Goal: Communication & Community: Answer question/provide support

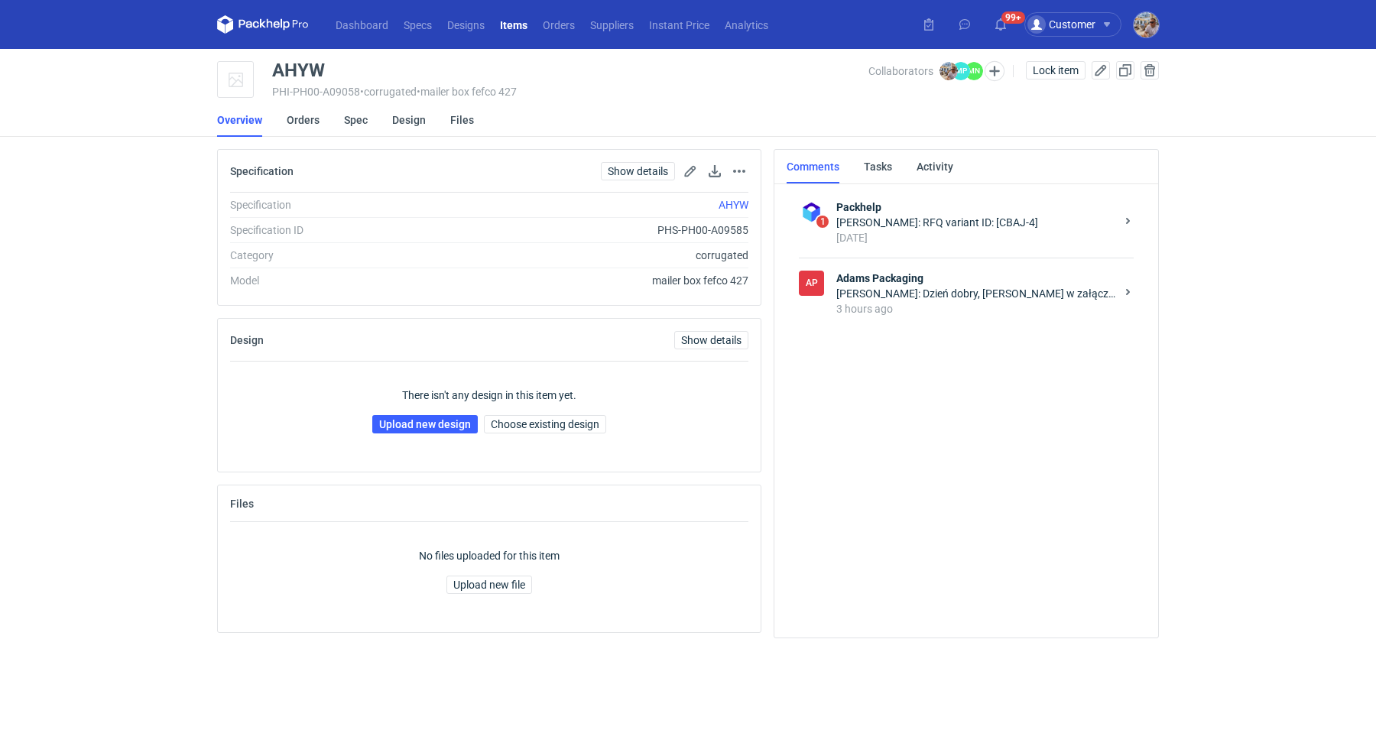
click at [975, 282] on strong "Adams Packaging" at bounding box center [976, 278] width 279 height 15
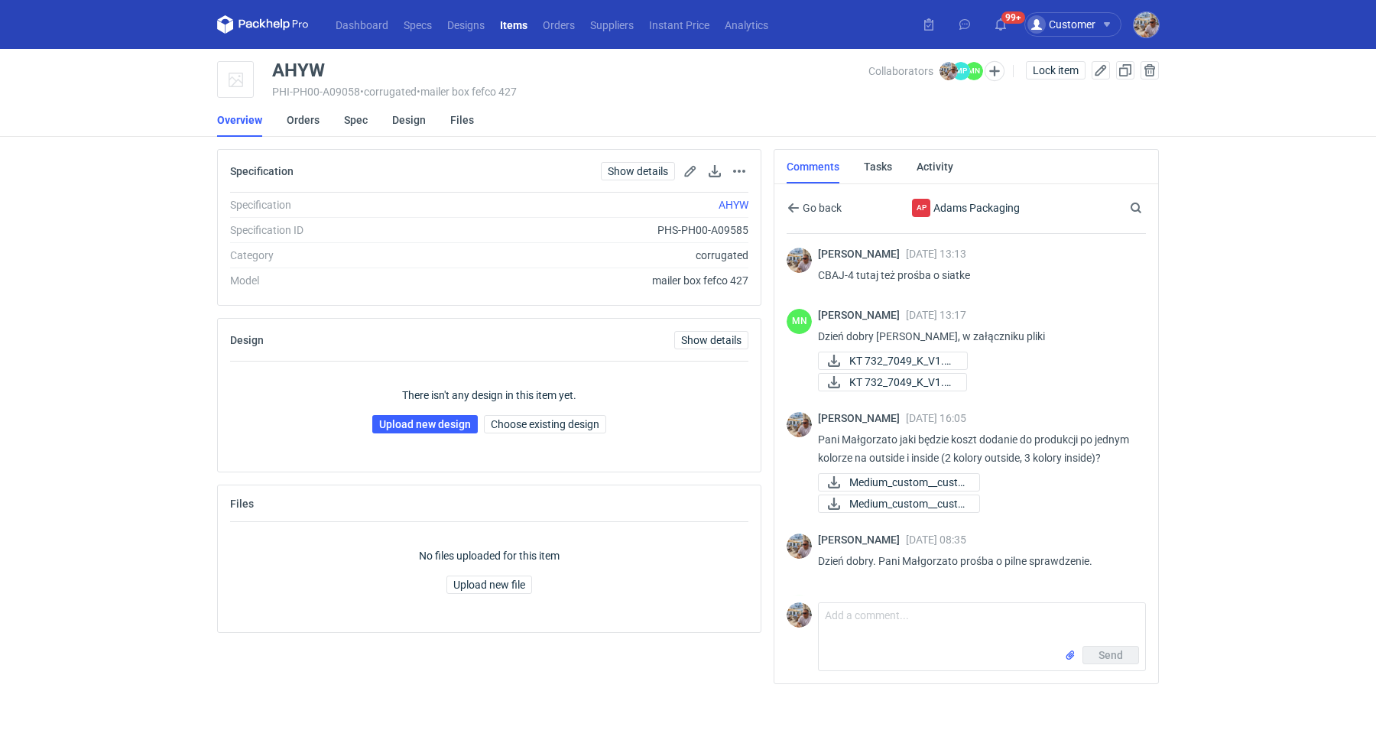
scroll to position [108, 0]
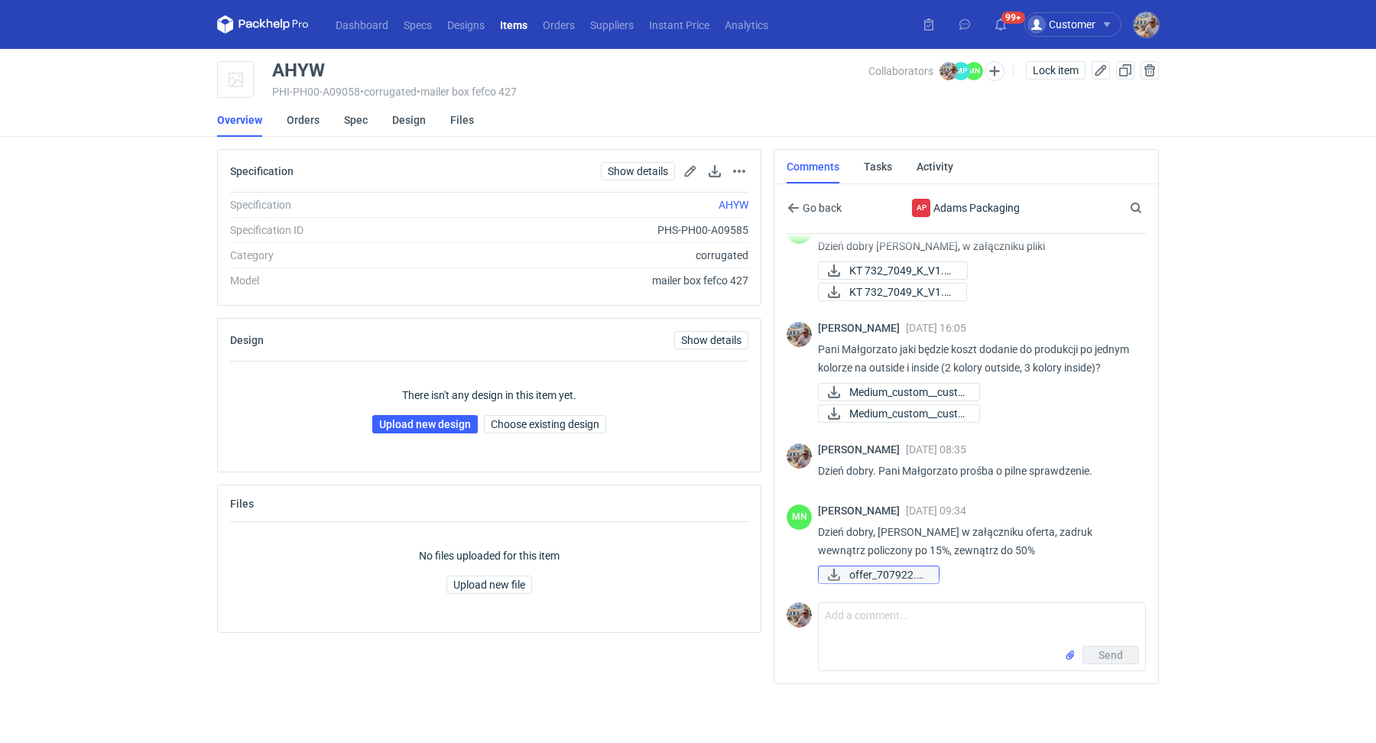
click at [889, 577] on span "offer_707922.pdf" at bounding box center [888, 575] width 77 height 17
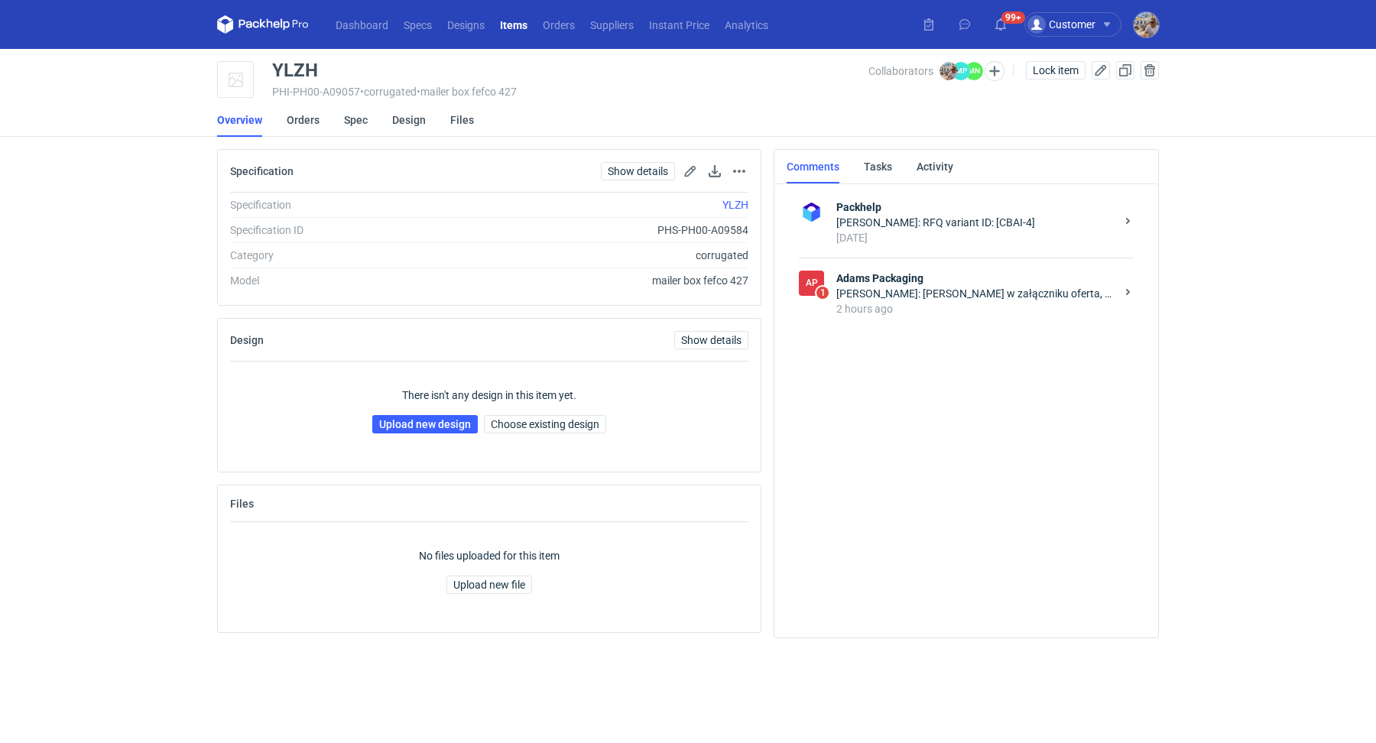
click at [1042, 288] on div "Małgorzata Nowotna: Panie Michale w załączniku oferta, zadruk wewnątrz policzon…" at bounding box center [976, 293] width 279 height 15
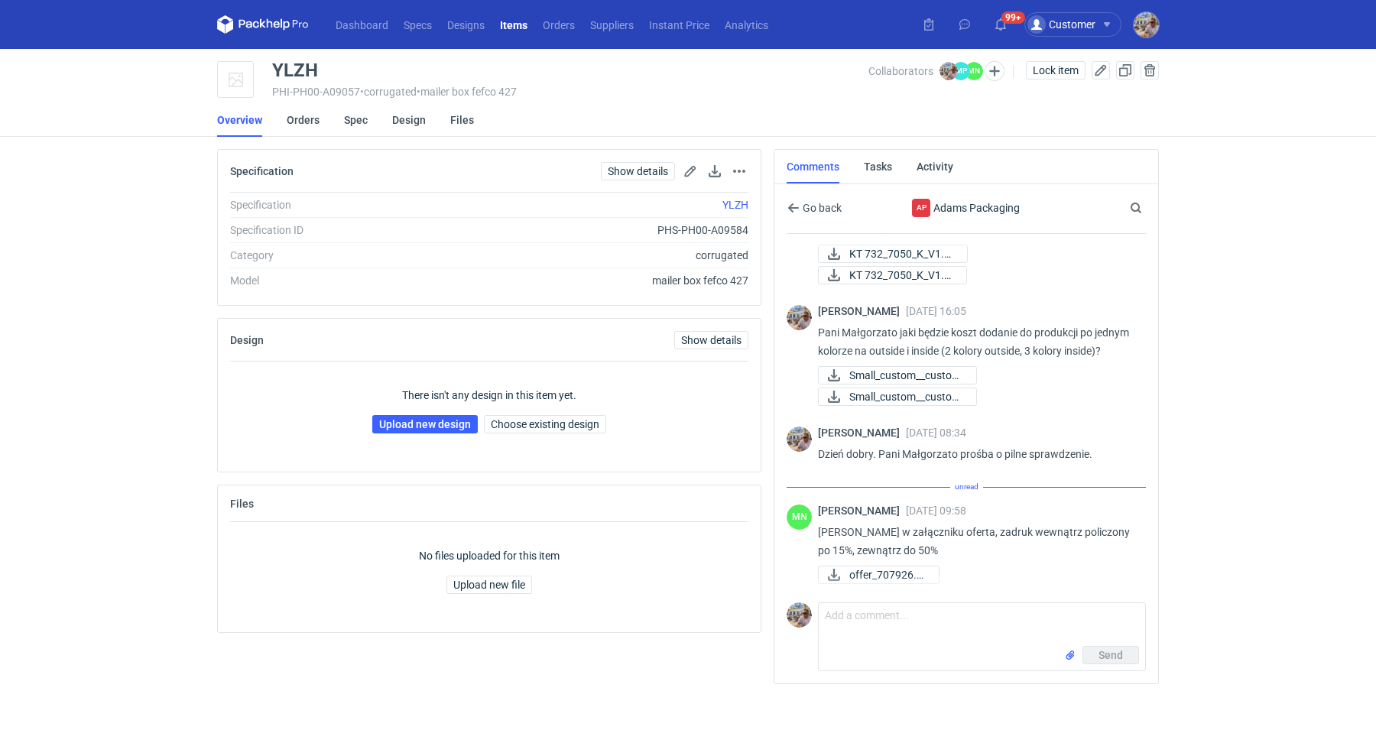
scroll to position [161, 0]
click at [876, 576] on span "offer_707926.pdf" at bounding box center [888, 575] width 77 height 17
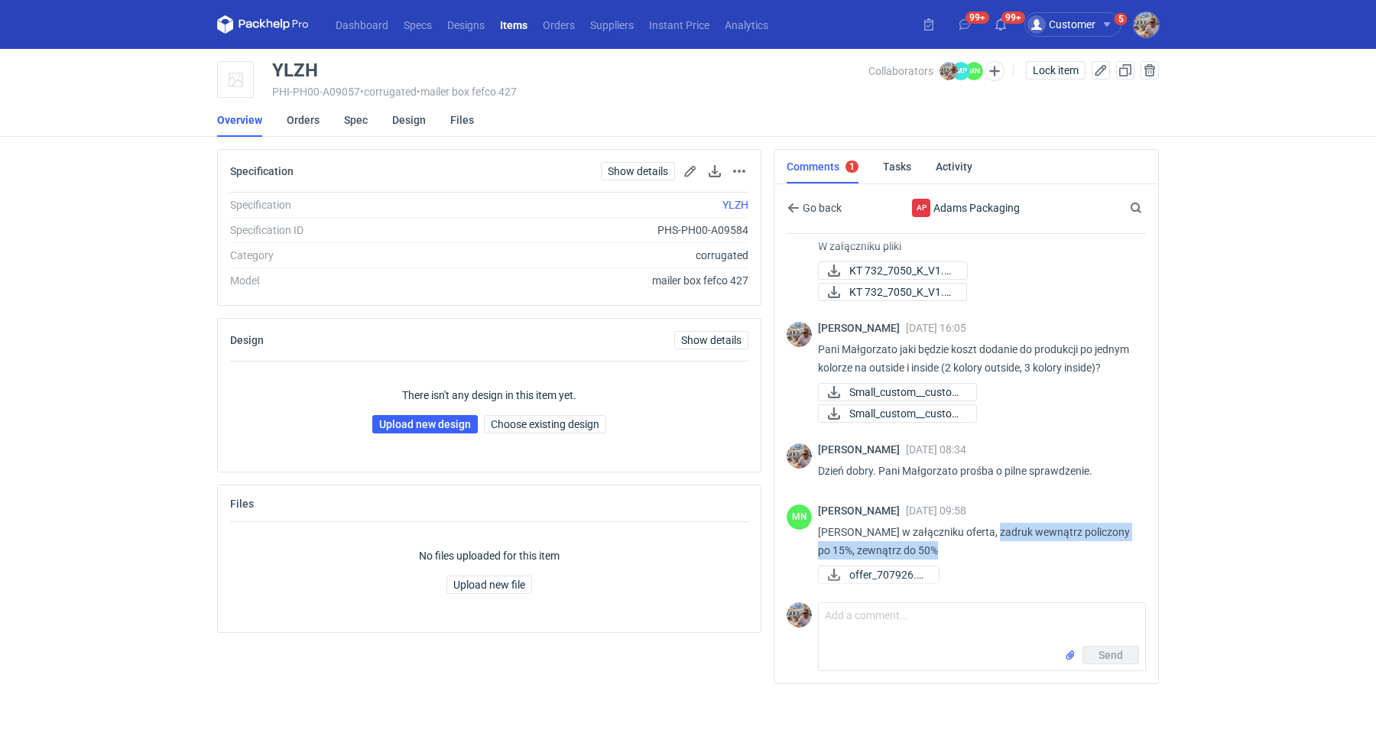
drag, startPoint x: 985, startPoint y: 530, endPoint x: 1053, endPoint y: 548, distance: 70.3
click at [1053, 548] on p "Panie Michale w załączniku oferta, zadruk wewnątrz policzony po 15%, zewnątrz d…" at bounding box center [976, 541] width 316 height 37
copy p "zadruk wewnątrz policzony po 15%, zewnątrz do 50%"
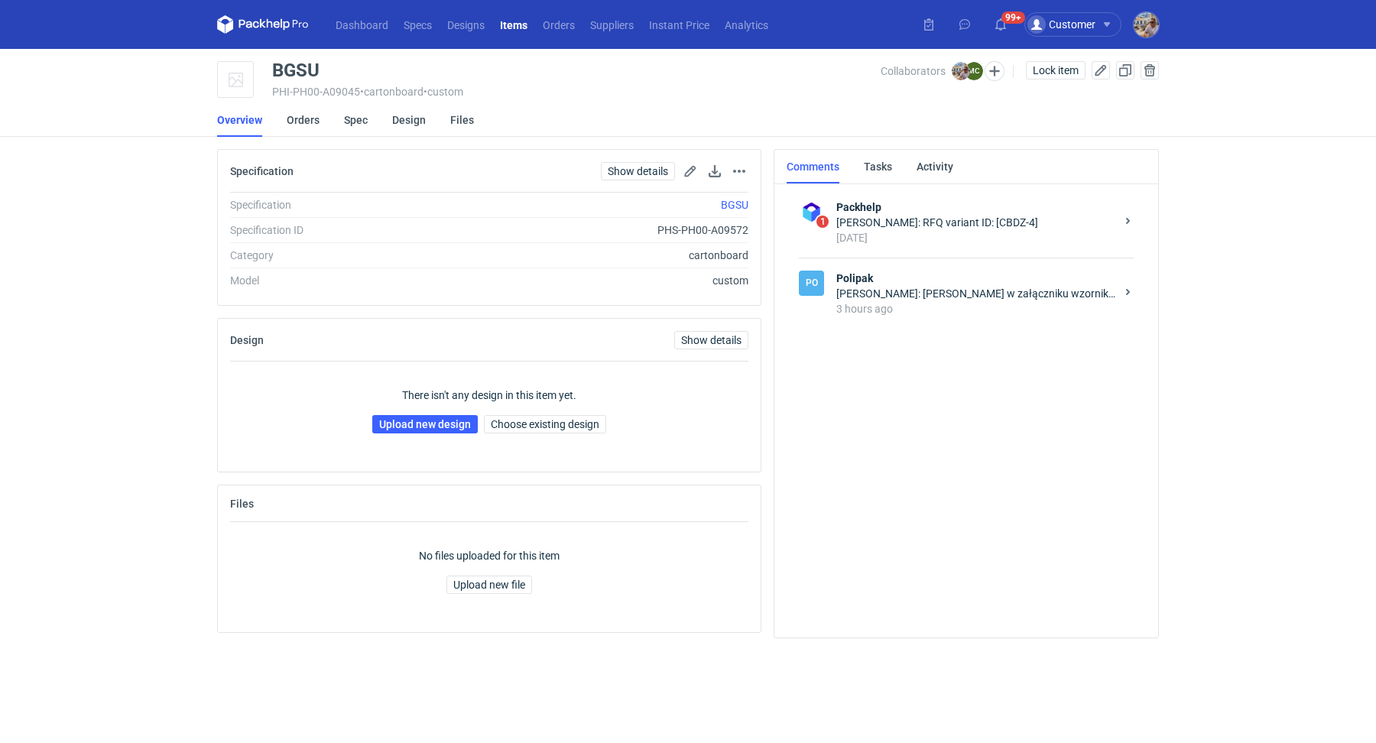
click at [917, 300] on div "Marcin Czarnecki: Michał w załączniku wzornik wstążek, niestety nie zawsze każd…" at bounding box center [976, 293] width 279 height 15
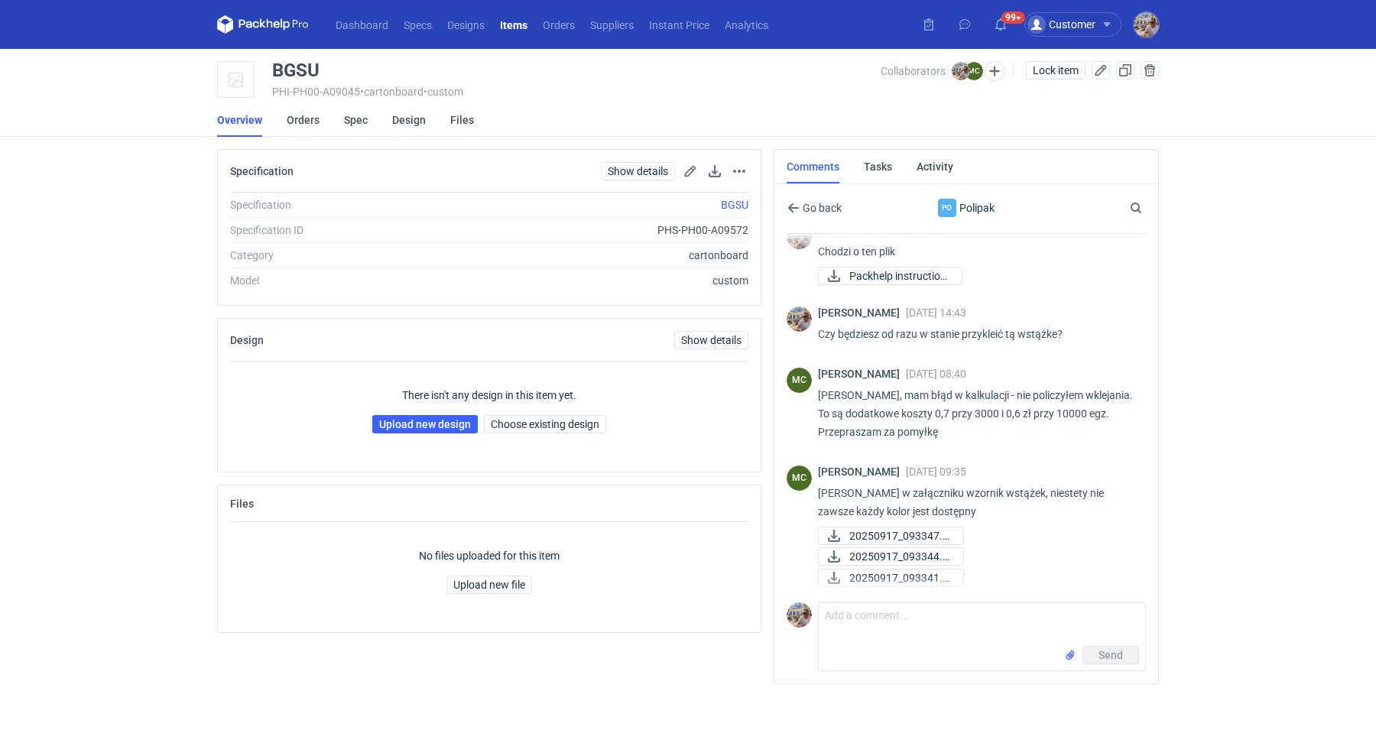
scroll to position [665, 0]
click at [863, 626] on textarea "Comment message" at bounding box center [982, 624] width 327 height 43
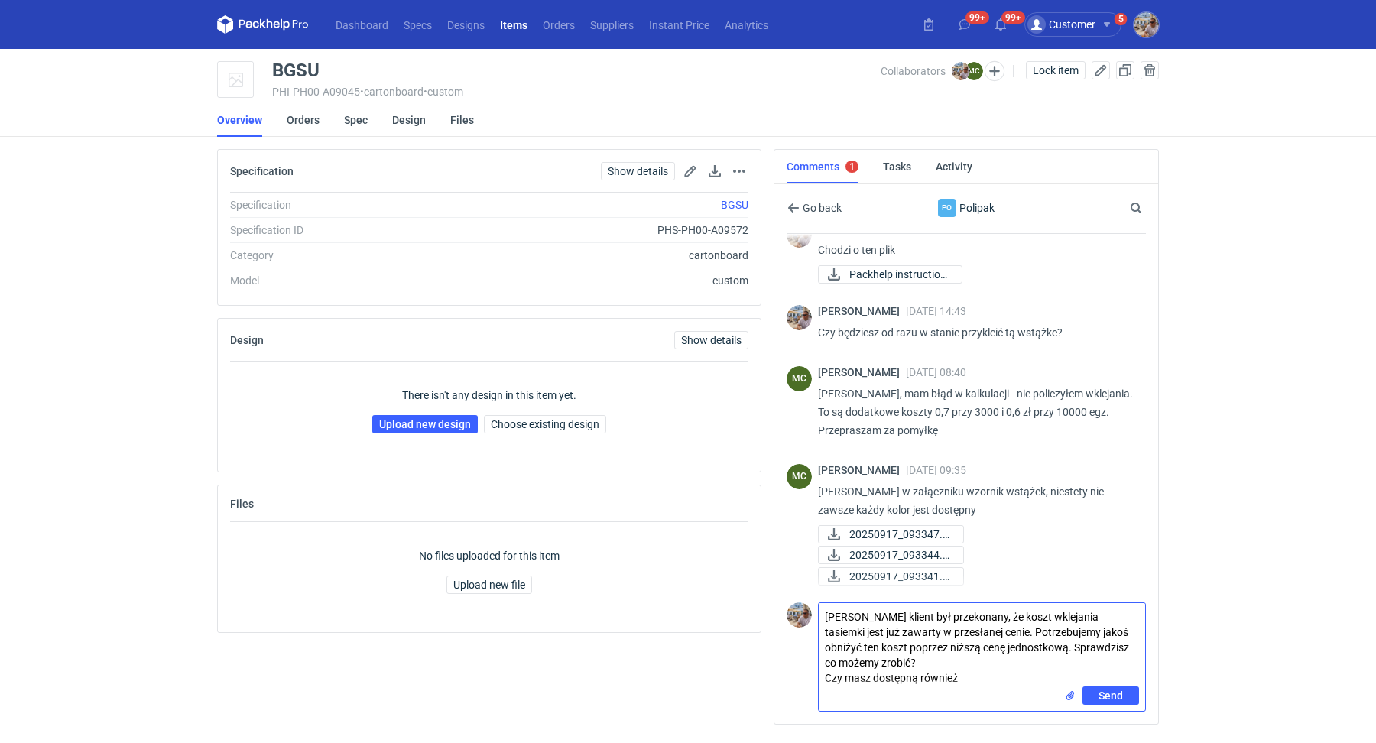
paste textarea "opcję bawełnianej taśmy"
type textarea "Marcin klient był przekonany, że koszt wklejania tasiemki jest już zawarty w pr…"
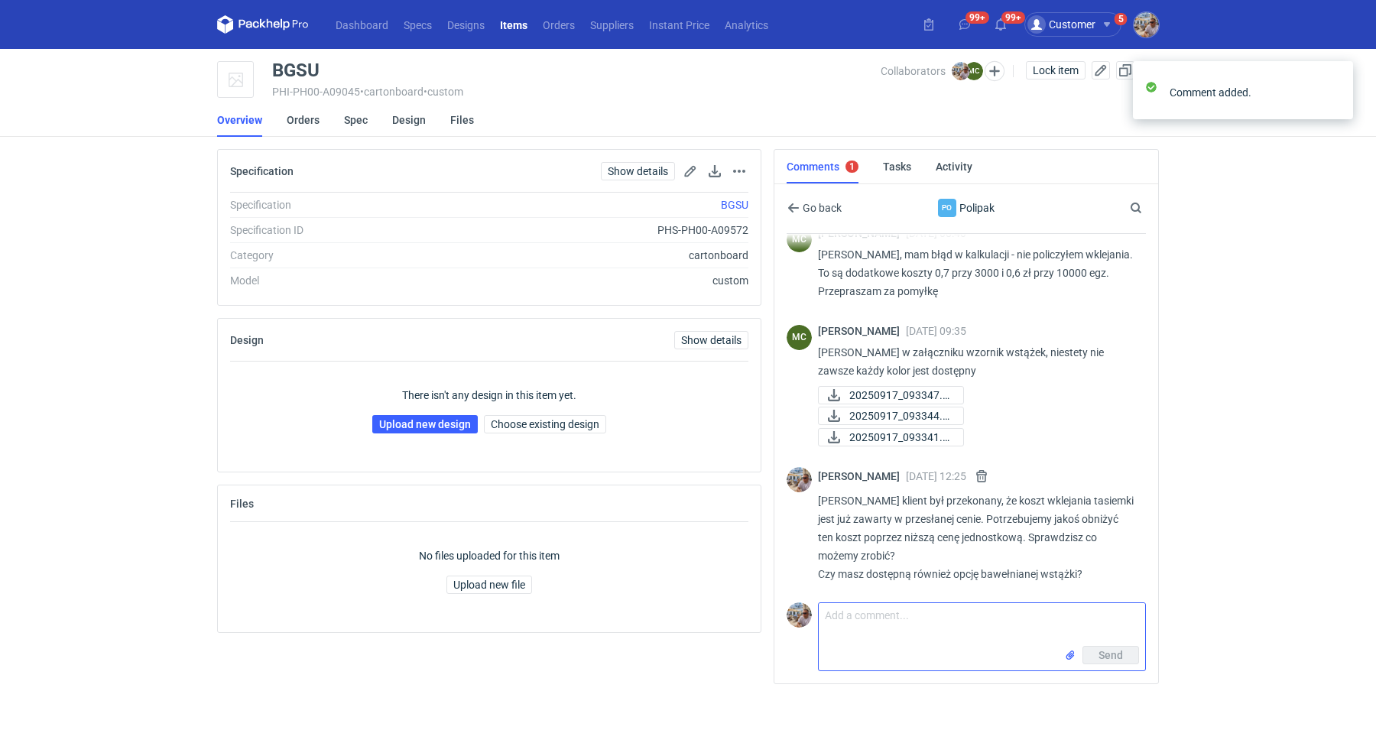
scroll to position [807, 0]
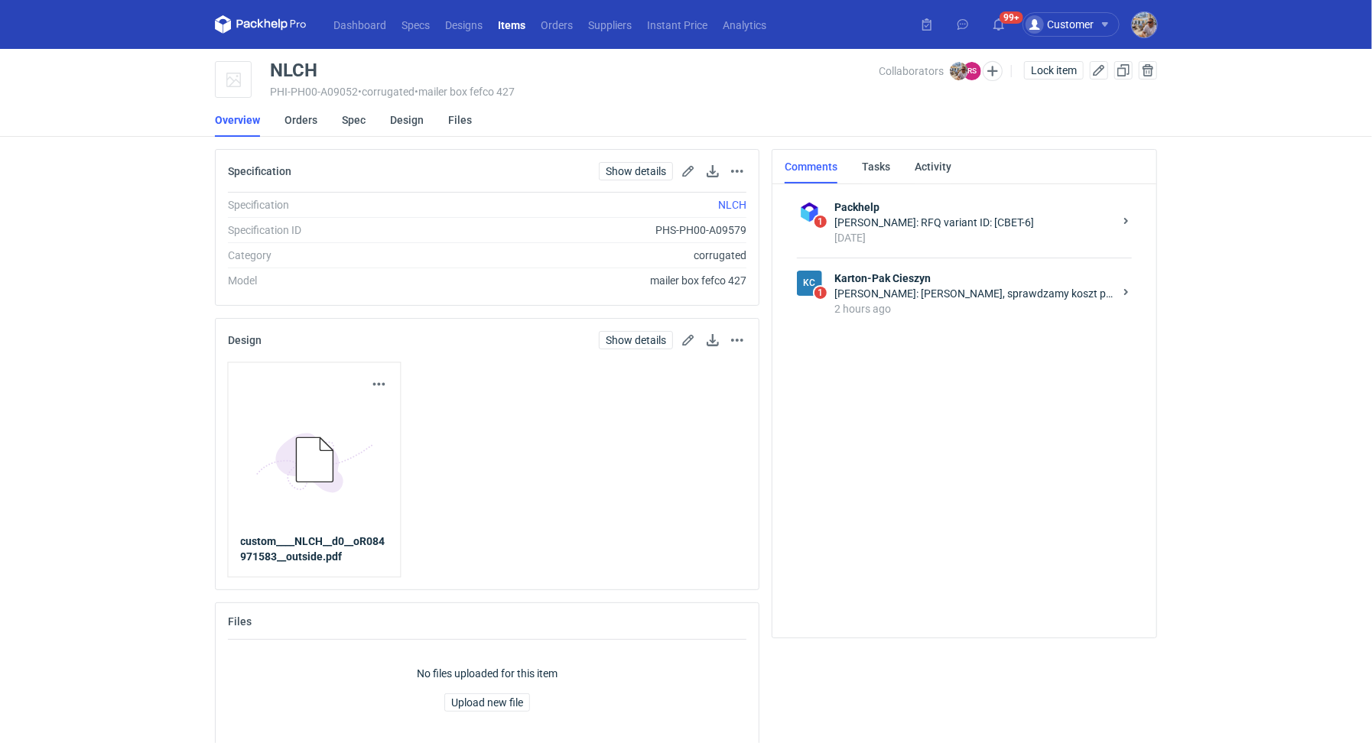
click at [961, 311] on div "2 hours ago" at bounding box center [973, 308] width 279 height 15
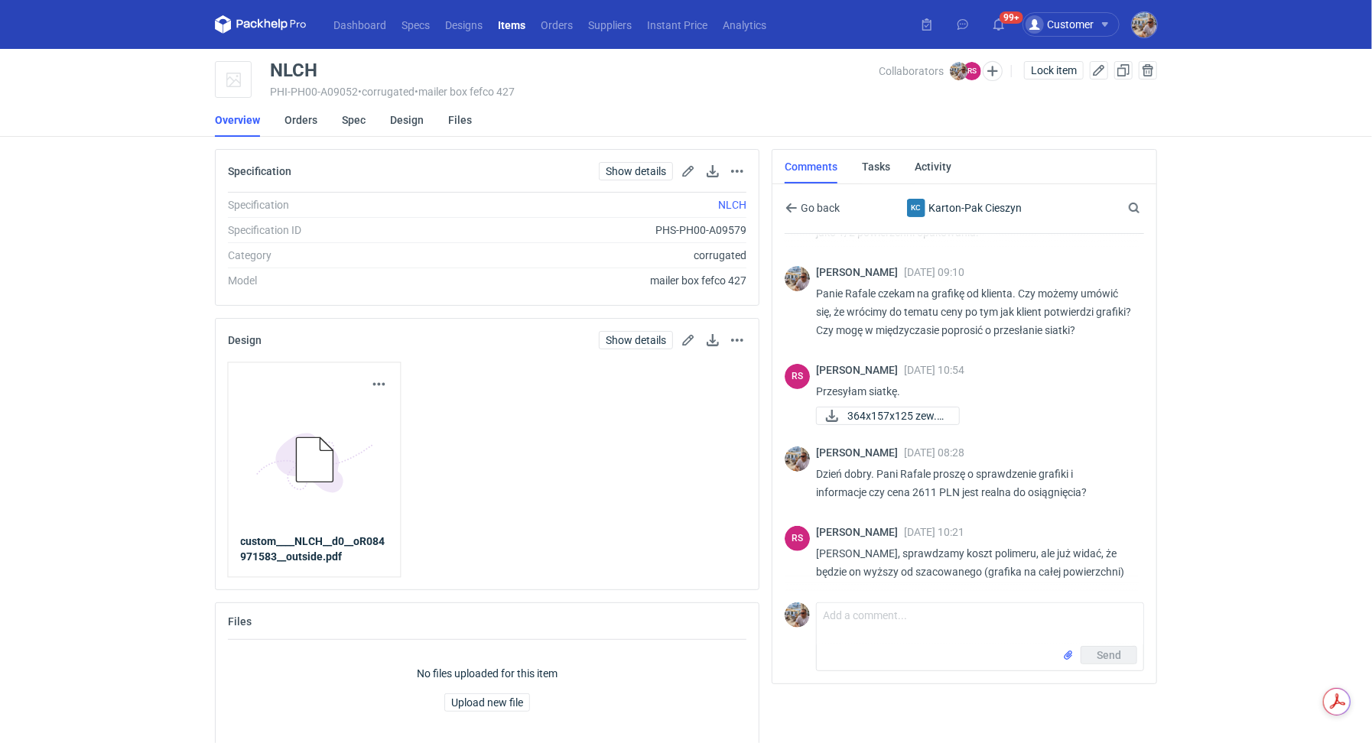
scroll to position [213, 0]
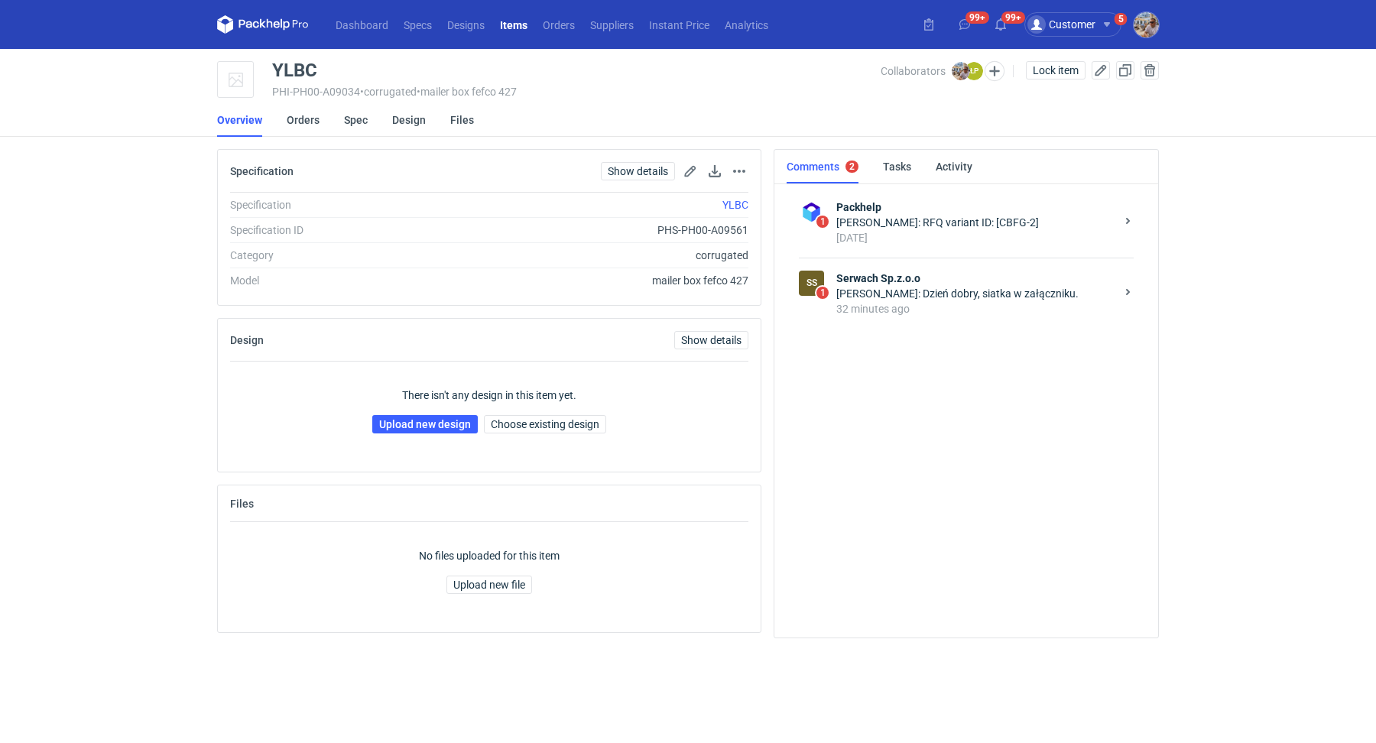
click at [991, 299] on div "[PERSON_NAME]: Dzień dobry, siatka w załączniku." at bounding box center [976, 293] width 279 height 15
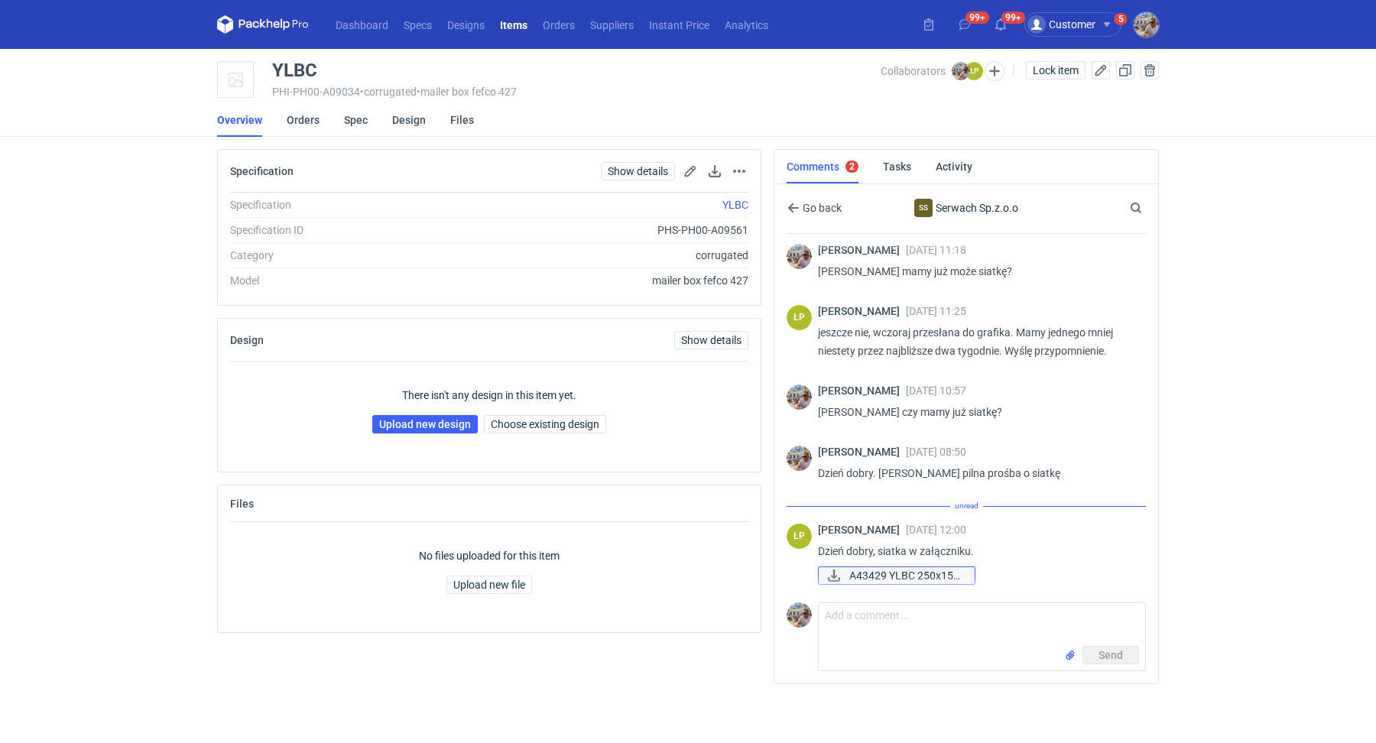
click at [931, 570] on span "A43429 YLBC 250x150..." at bounding box center [906, 575] width 113 height 17
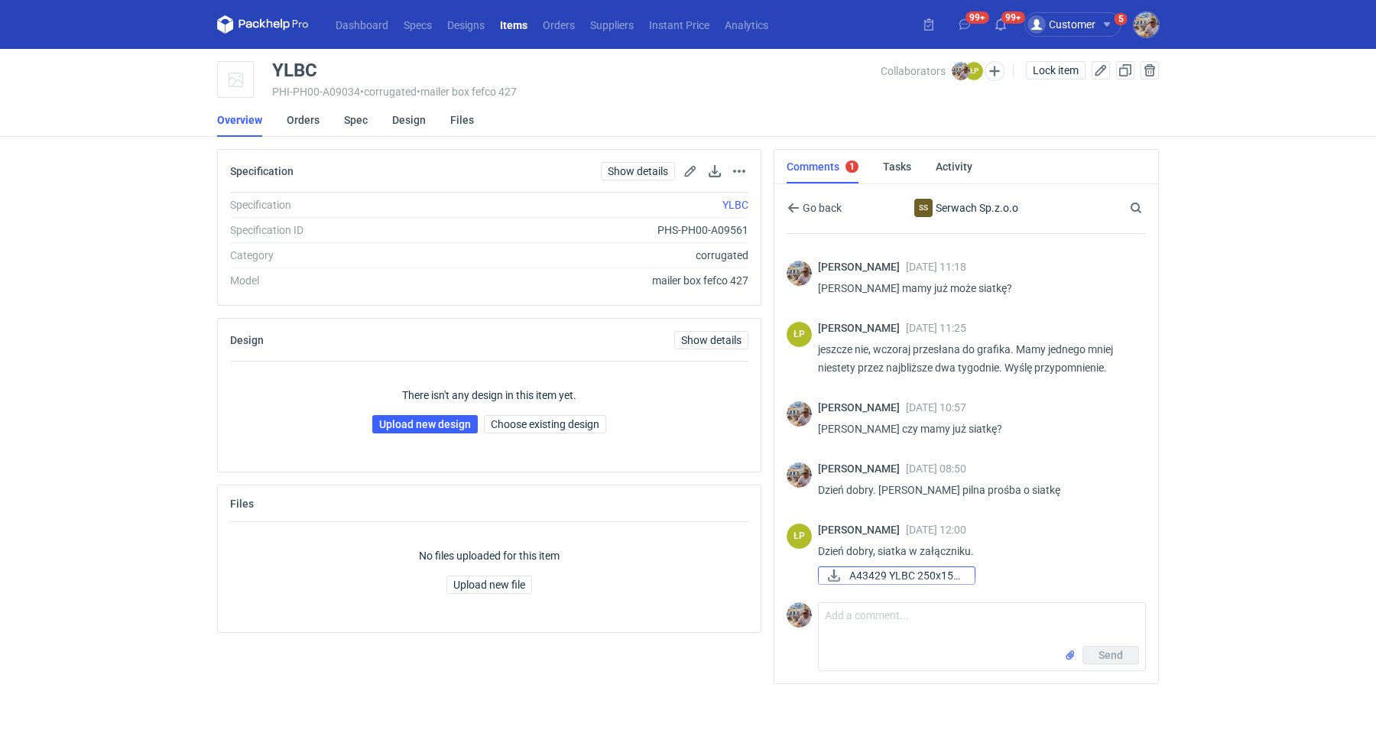
scroll to position [488, 0]
drag, startPoint x: 336, startPoint y: 60, endPoint x: 316, endPoint y: 65, distance: 21.1
click at [316, 65] on main "YLBC PHI-PH00-A09034 • corrugated • mailer box fefco 427 Collaborators [PERSON_…" at bounding box center [688, 396] width 954 height 694
copy div "YLBC"
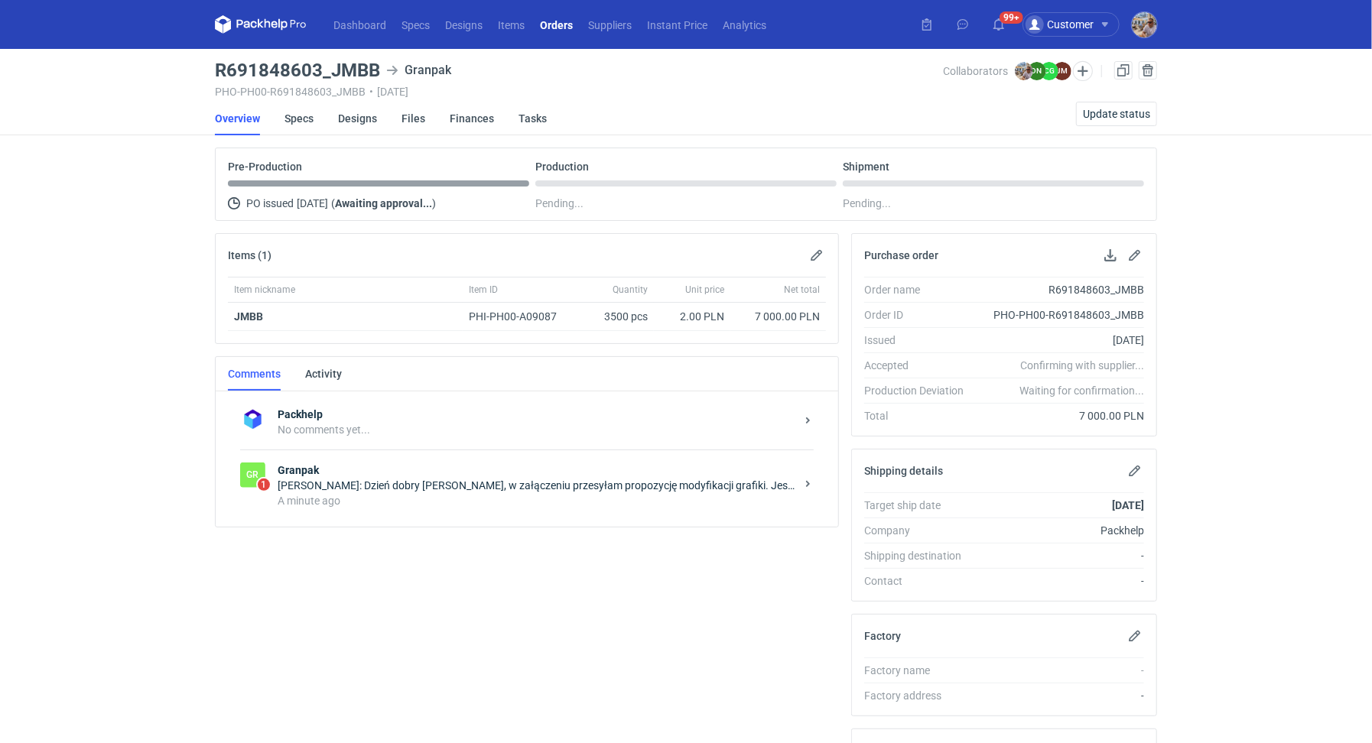
click at [554, 504] on div "A minute ago" at bounding box center [537, 500] width 518 height 15
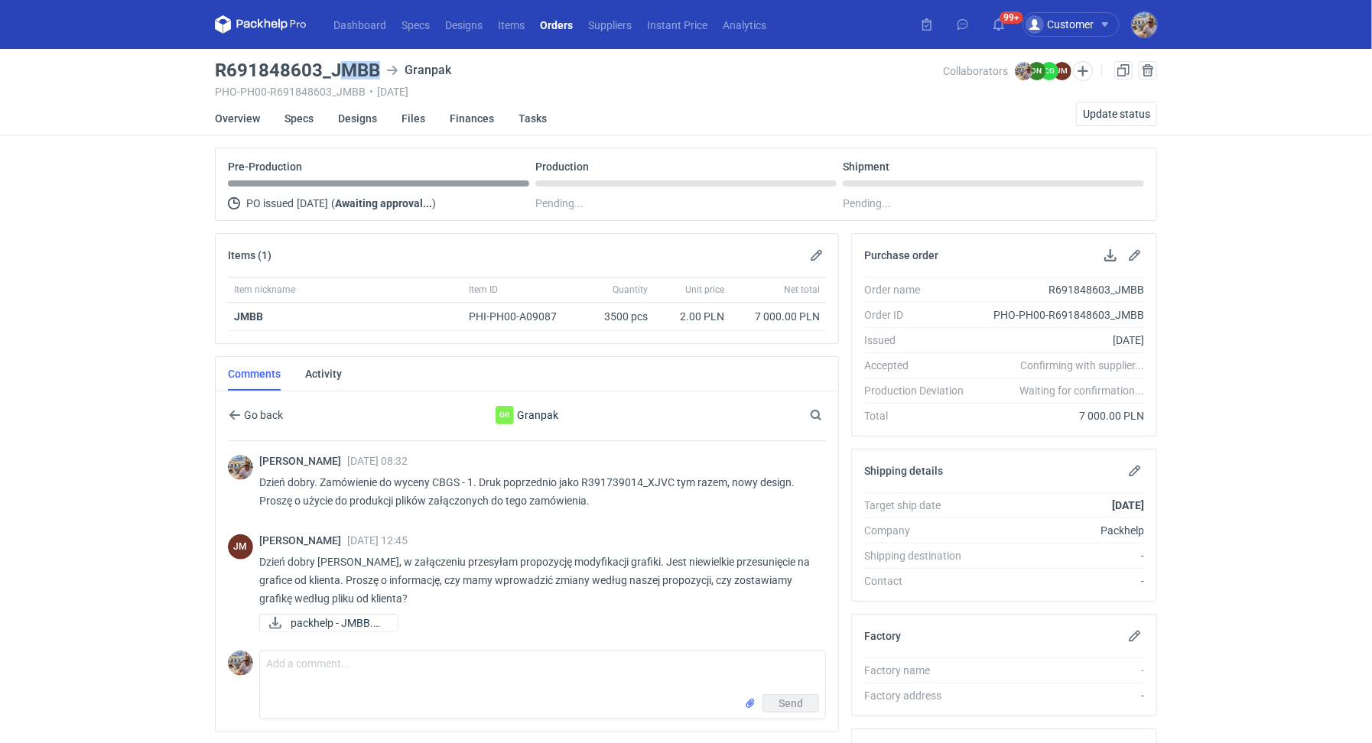
drag, startPoint x: 336, startPoint y: 66, endPoint x: 379, endPoint y: 64, distance: 42.1
click at [379, 64] on h3 "R691848603_JMBB" at bounding box center [297, 70] width 165 height 18
click at [328, 49] on main "R691848603_JMBB Granpak PHO-PH00-R691848603_JMBB • 17/09/2025 Collaborators Mic…" at bounding box center [686, 528] width 954 height 958
drag, startPoint x: 330, startPoint y: 59, endPoint x: 369, endPoint y: 65, distance: 38.7
click at [369, 65] on main "R691848603_JMBB Granpak PHO-PH00-R691848603_JMBB • 17/09/2025 Collaborators Mic…" at bounding box center [686, 528] width 954 height 958
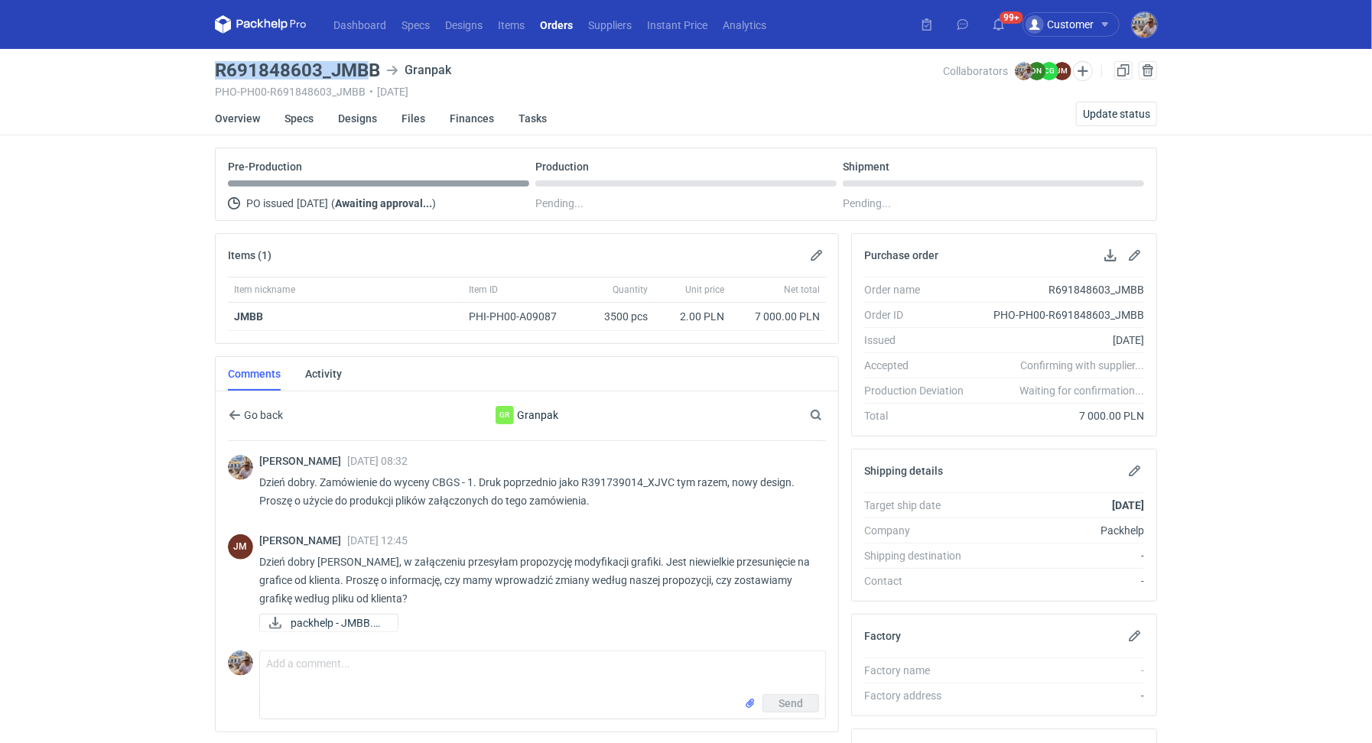
click at [372, 65] on h3 "R691848603_JMBB" at bounding box center [297, 70] width 165 height 18
drag, startPoint x: 373, startPoint y: 63, endPoint x: 329, endPoint y: 64, distance: 44.4
click at [329, 64] on div "R691848603_JMBB Granpak" at bounding box center [579, 70] width 729 height 18
copy h3 "JMBB"
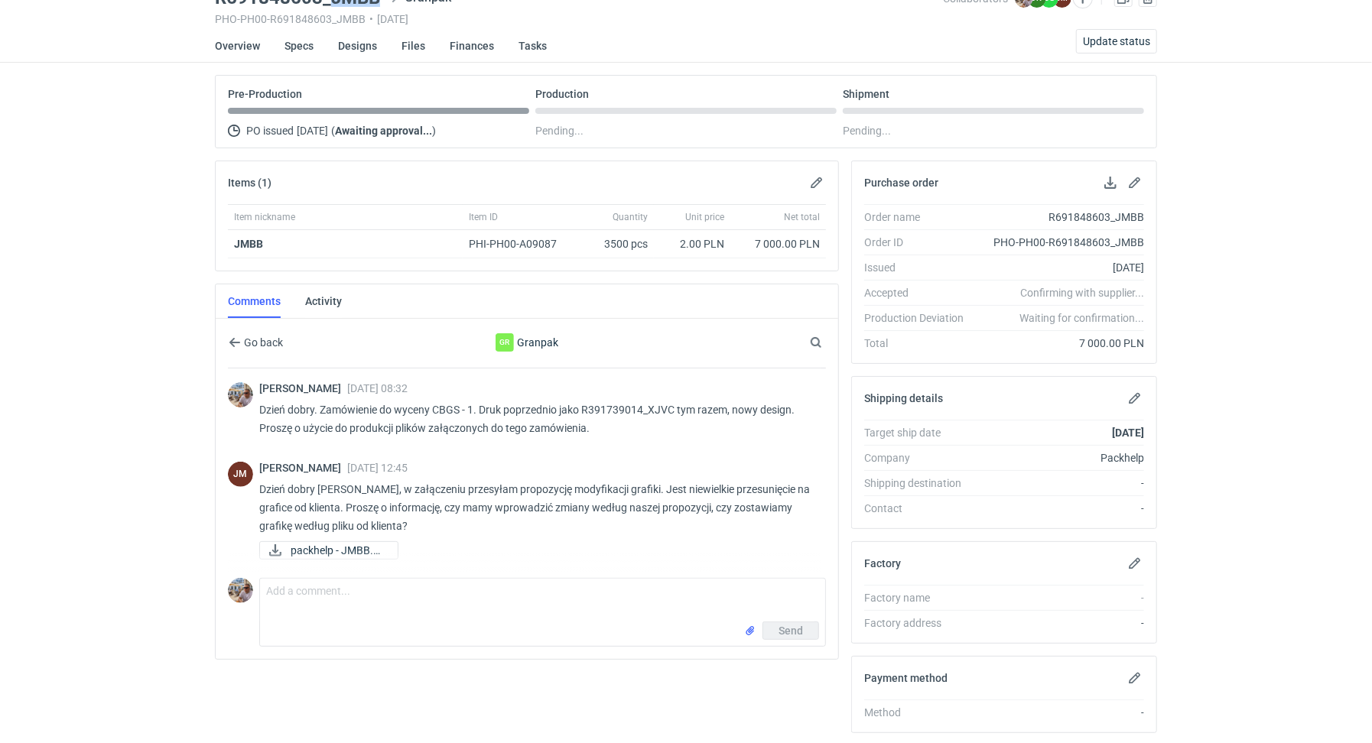
scroll to position [155, 0]
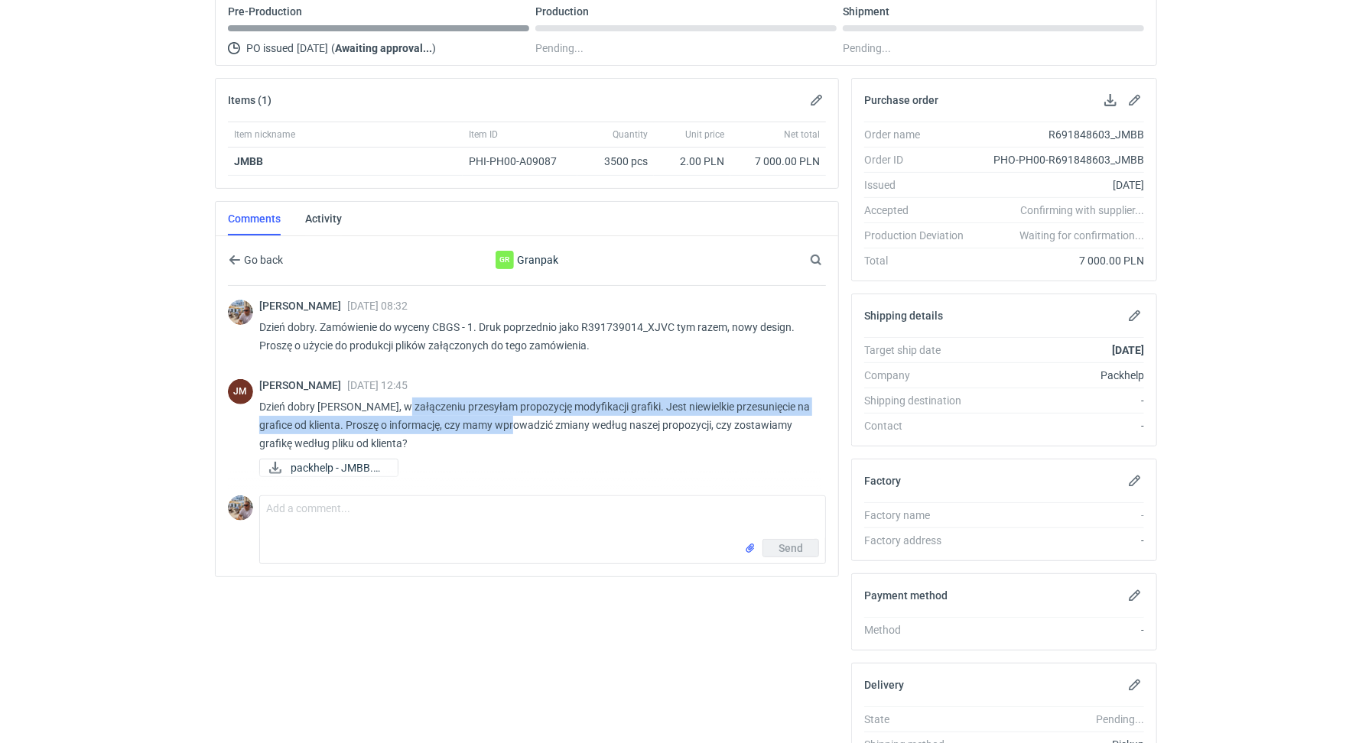
drag, startPoint x: 395, startPoint y: 398, endPoint x: 515, endPoint y: 414, distance: 121.1
click at [515, 414] on p "Dzień dobry Panie Michale, w załączeniu przesyłam propozycję modyfikacji grafik…" at bounding box center [536, 425] width 554 height 55
click at [659, 408] on p "Dzień dobry Panie Michale, w załączeniu przesyłam propozycję modyfikacji grafik…" at bounding box center [536, 425] width 554 height 55
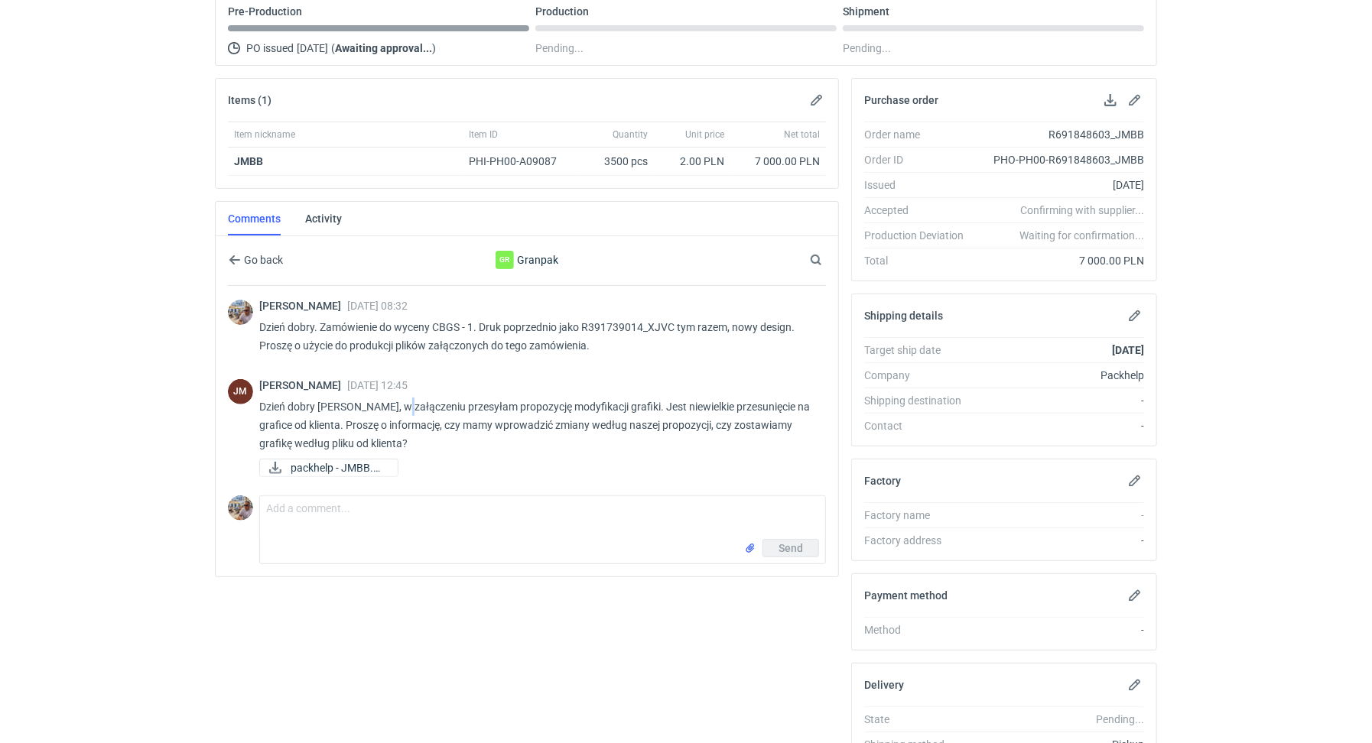
click at [399, 400] on p "Dzień dobry Panie Michale, w załączeniu przesyłam propozycję modyfikacji grafik…" at bounding box center [536, 425] width 554 height 55
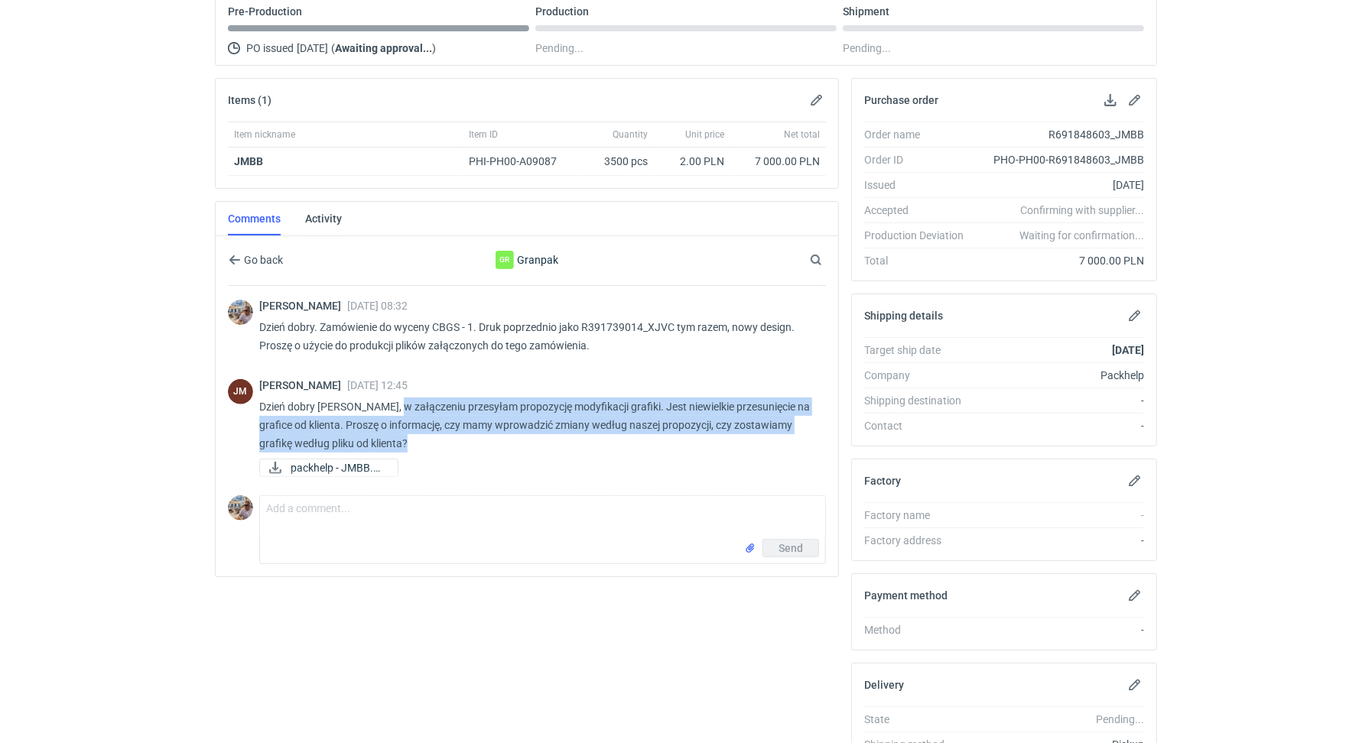
drag, startPoint x: 391, startPoint y: 397, endPoint x: 431, endPoint y: 435, distance: 55.2
click at [431, 435] on p "Dzień dobry Panie Michale, w załączeniu przesyłam propozycję modyfikacji grafik…" at bounding box center [536, 425] width 554 height 55
copy p "w załączeniu przesyłam propozycję modyfikacji grafiki. Jest niewielkie przesuni…"
click at [371, 463] on span "packhelp - JMBB.png" at bounding box center [338, 468] width 95 height 17
